Goal: Information Seeking & Learning: Check status

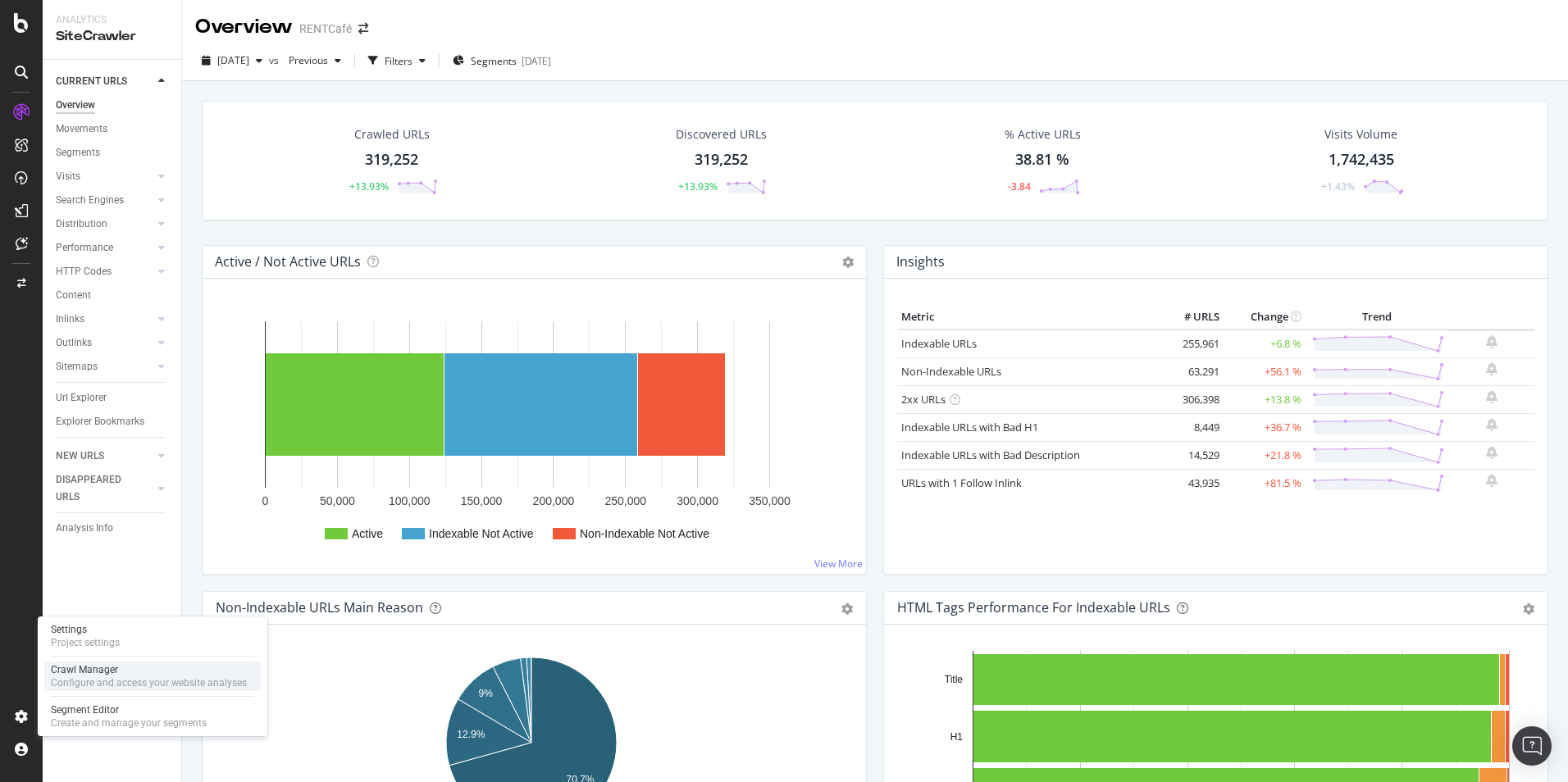
click at [83, 675] on div "Crawl Manager" at bounding box center [149, 670] width 196 height 13
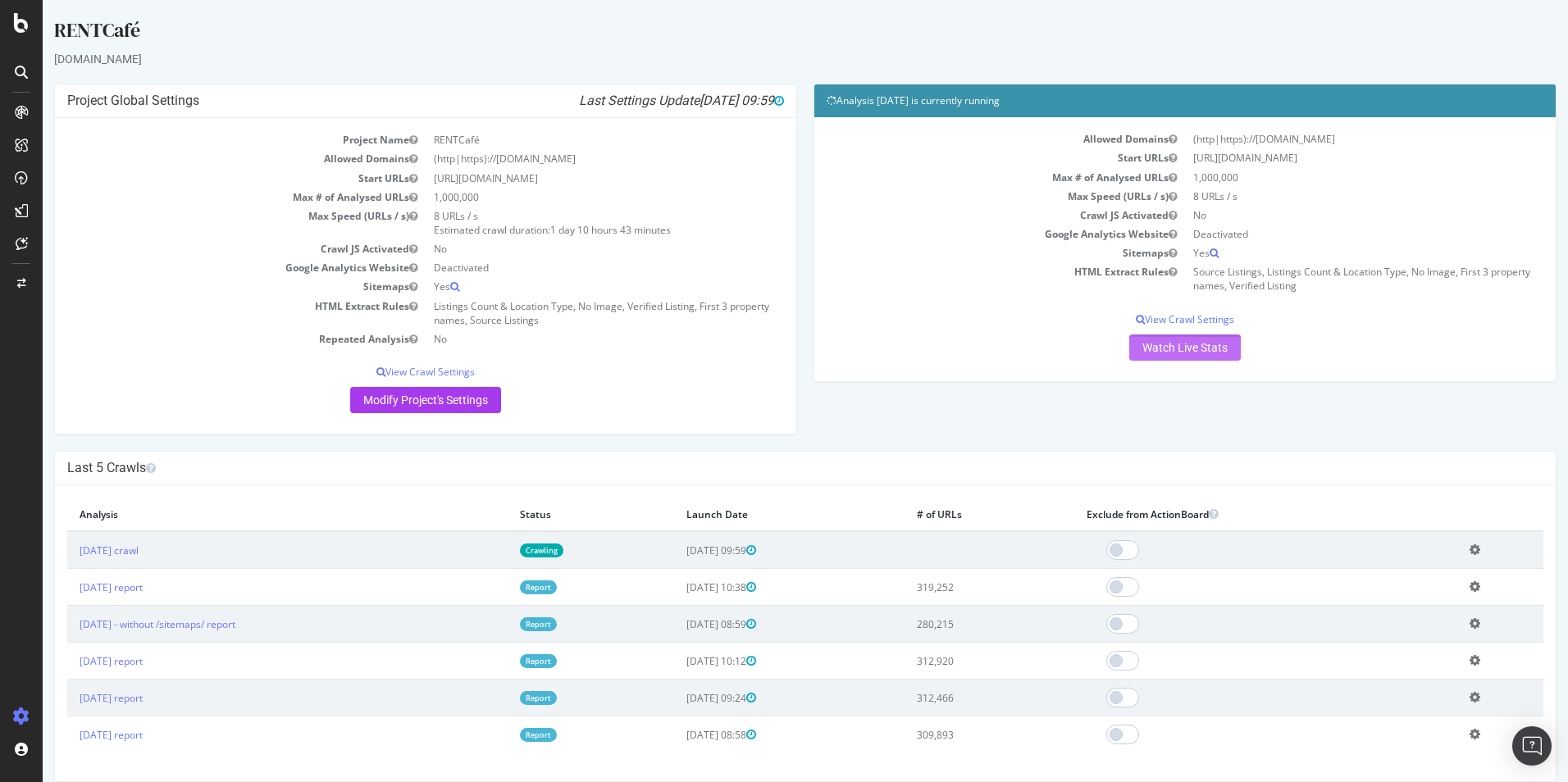
click at [1172, 340] on link "Watch Live Stats" at bounding box center [1185, 347] width 112 height 26
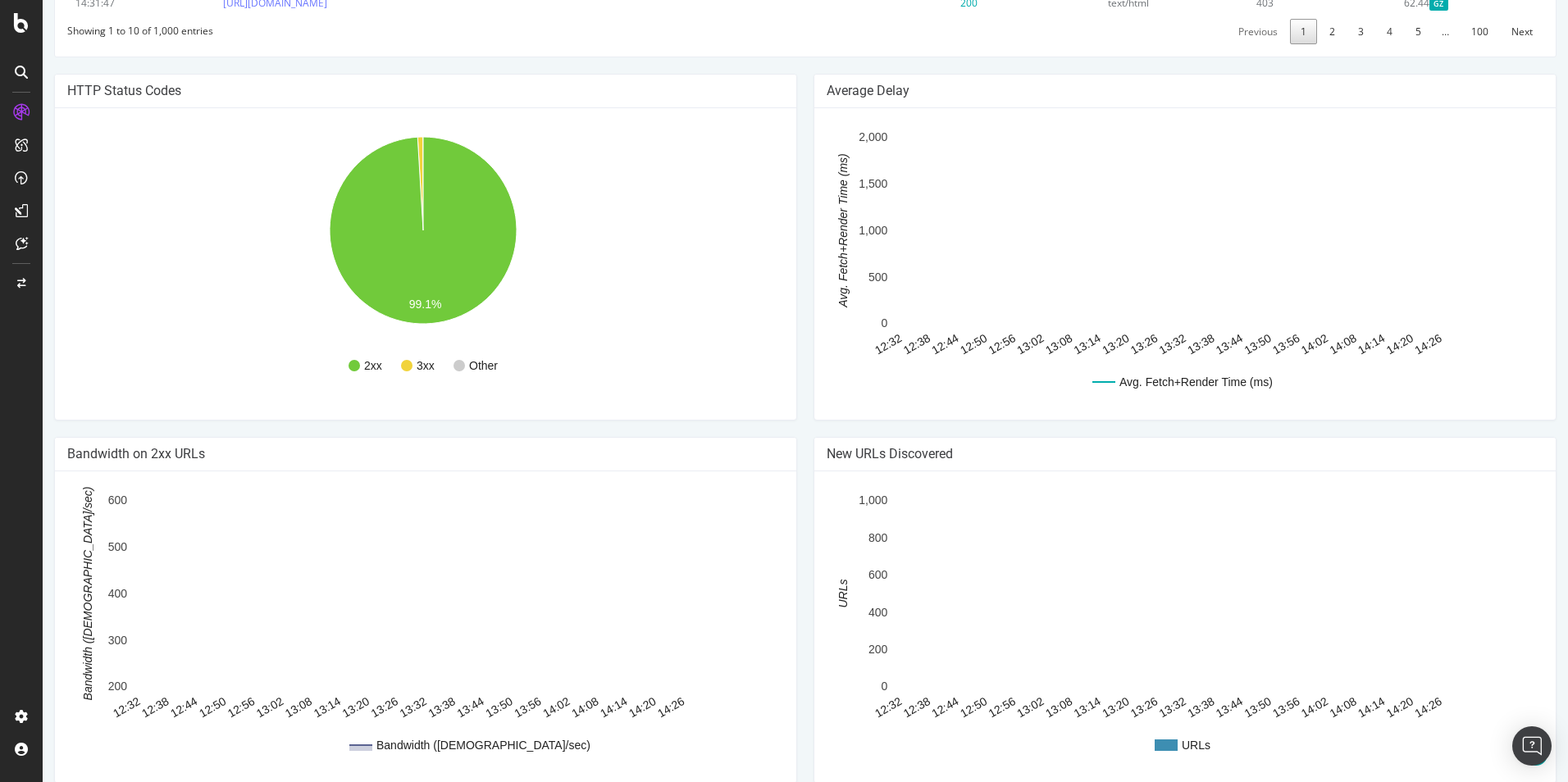
scroll to position [984, 0]
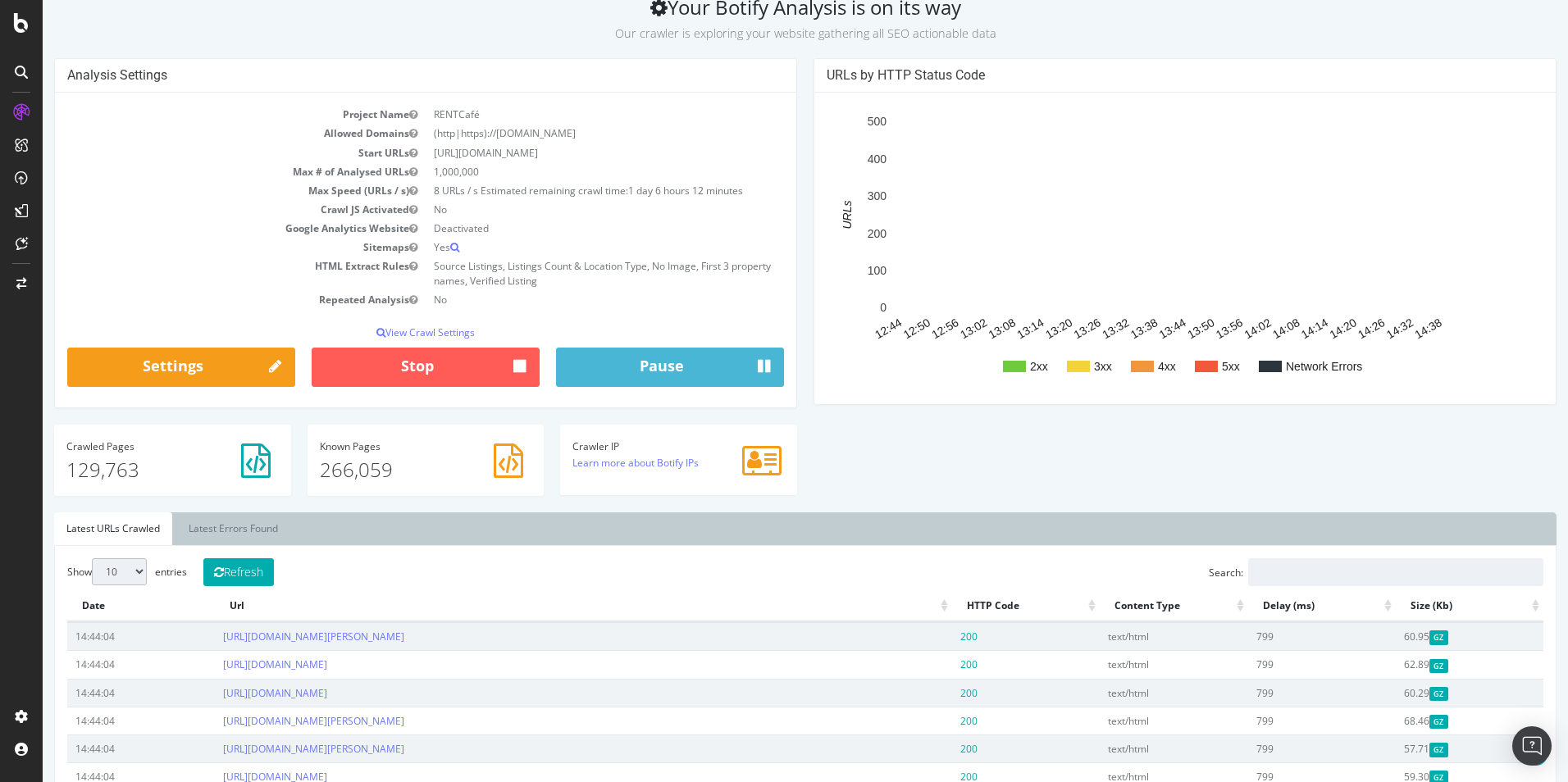
scroll to position [328, 0]
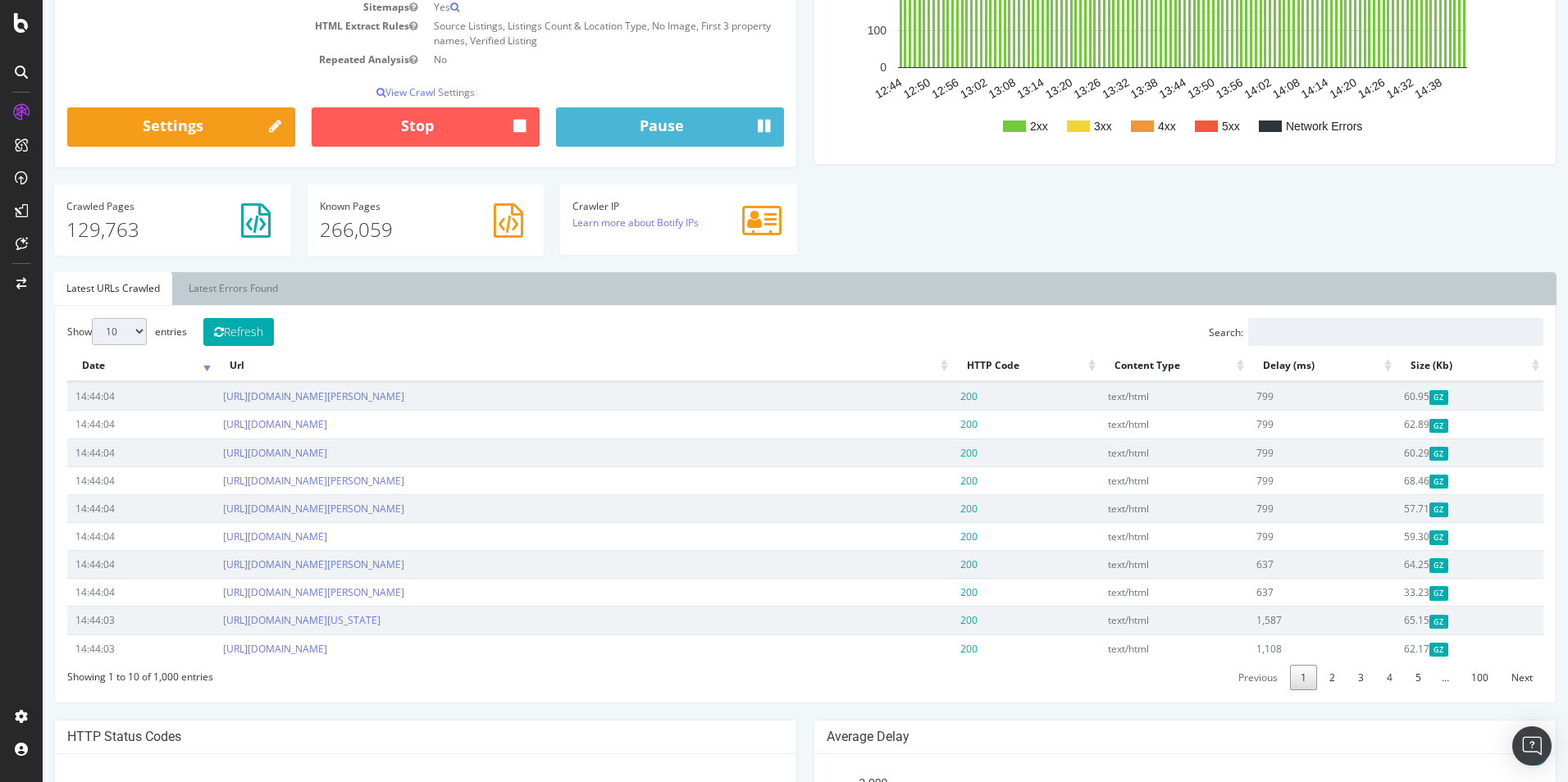
drag, startPoint x: 293, startPoint y: 289, endPoint x: 491, endPoint y: 303, distance: 198.5
click at [491, 303] on ul "Latest URLs Crawled Latest Errors Found" at bounding box center [806, 289] width 1503 height 32
click at [248, 331] on button "Refresh" at bounding box center [239, 332] width 70 height 28
click at [1293, 335] on input "Search:" at bounding box center [1396, 332] width 295 height 28
type input "under"
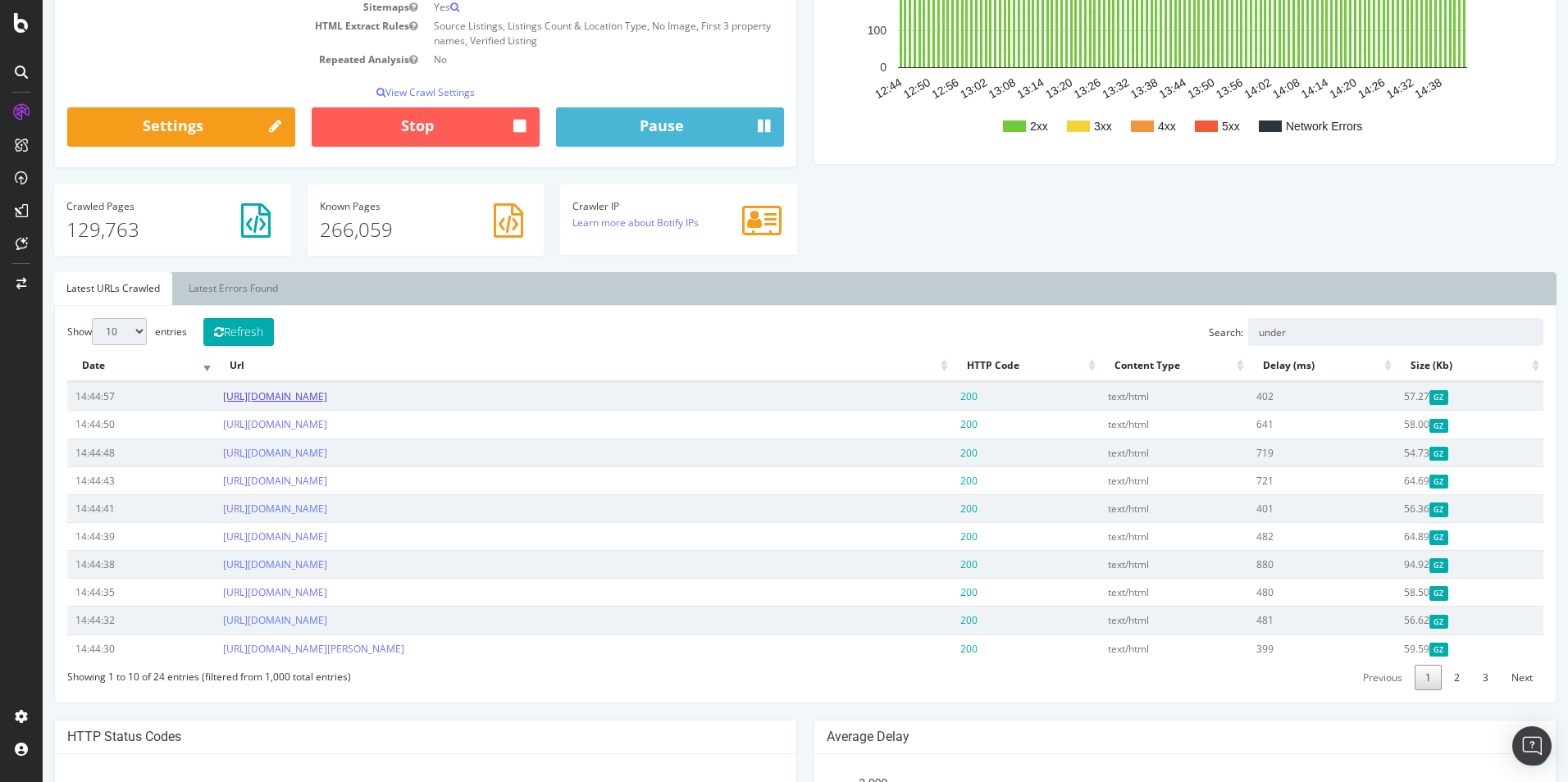
click at [328, 397] on link "https://www.rentcafe.com/apartments-under-2100/us/hi/wahiawa/" at bounding box center [275, 396] width 104 height 13
click at [328, 427] on link "https://www.rentcafe.com/apartments-under-4900/us/hi/wailuku/" at bounding box center [275, 424] width 104 height 13
click at [328, 450] on link "https://www.rentcafe.com/apartments-under-3400/us/hi/hawaiian-paradise-park/" at bounding box center [275, 453] width 104 height 13
click at [328, 569] on link "https://www.rentcafe.com/apartments-under-2000/us/az/queen-creek/" at bounding box center [275, 564] width 104 height 13
